Goal: Navigation & Orientation: Go to known website

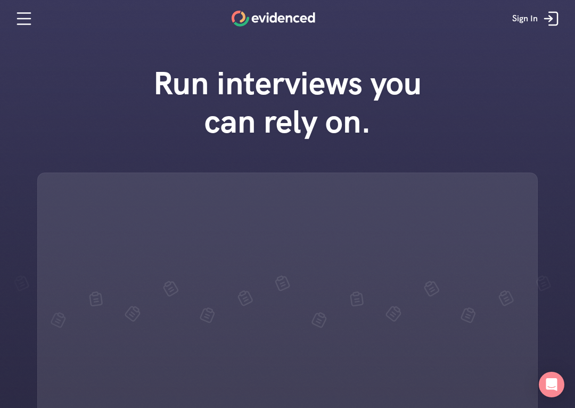
click at [90, 14] on div "Sign In" at bounding box center [287, 19] width 564 height 16
